Goal: Navigation & Orientation: Find specific page/section

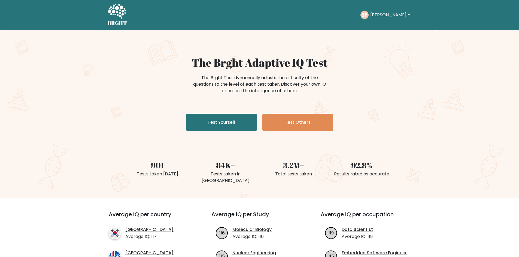
click at [375, 19] on div "SP Sam Dashboard Profile Settings Logout" at bounding box center [385, 15] width 51 height 8
click at [384, 15] on button "[PERSON_NAME]" at bounding box center [389, 14] width 43 height 7
click at [386, 27] on link "Dashboard" at bounding box center [382, 26] width 43 height 9
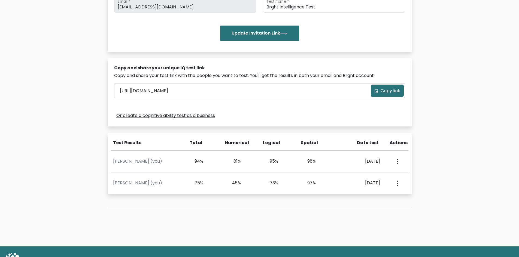
scroll to position [136, 0]
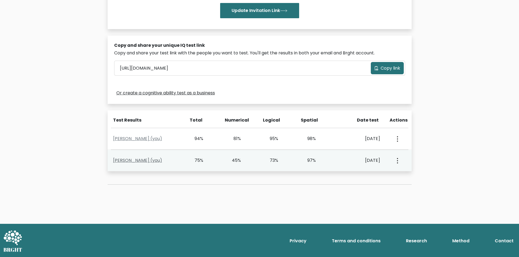
click at [134, 162] on link "[PERSON_NAME] (you)" at bounding box center [137, 160] width 49 height 6
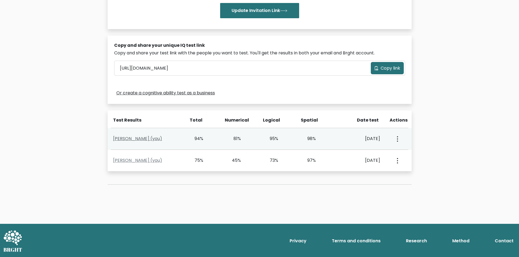
click at [129, 140] on link "[PERSON_NAME] (you)" at bounding box center [137, 139] width 49 height 6
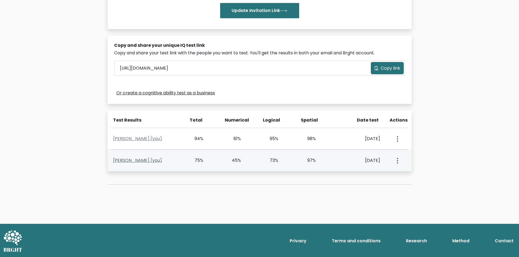
click at [133, 162] on link "Sam Parks (you)" at bounding box center [137, 160] width 49 height 6
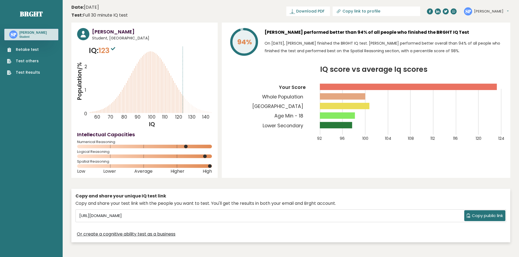
drag, startPoint x: 142, startPoint y: 161, endPoint x: 134, endPoint y: 161, distance: 7.9
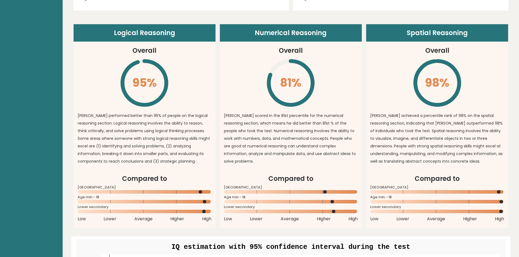
scroll to position [517, 0]
